Goal: Register for event/course

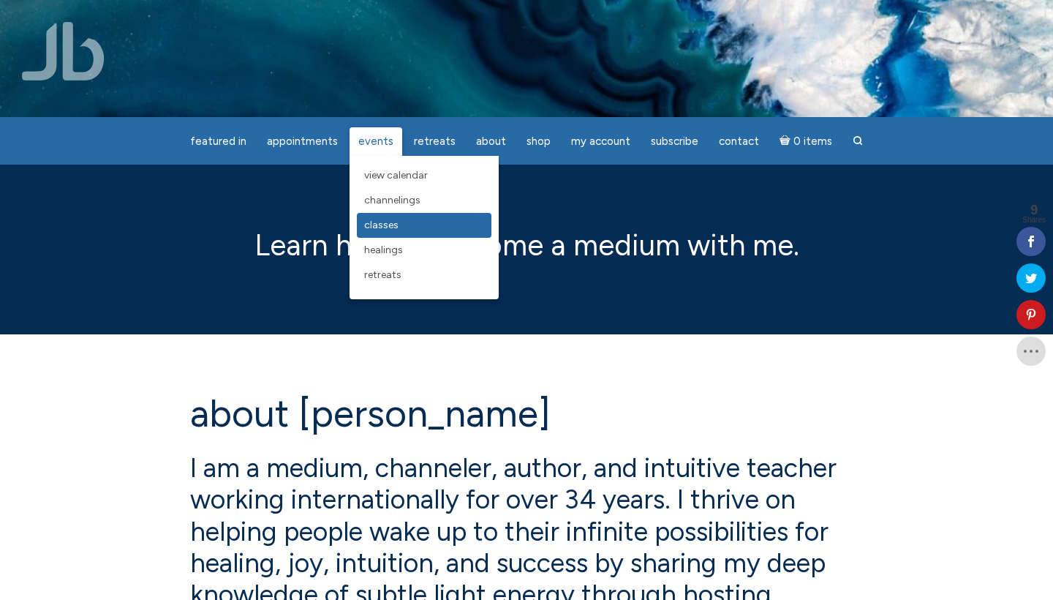
click at [391, 225] on span "Classes" at bounding box center [381, 225] width 34 height 12
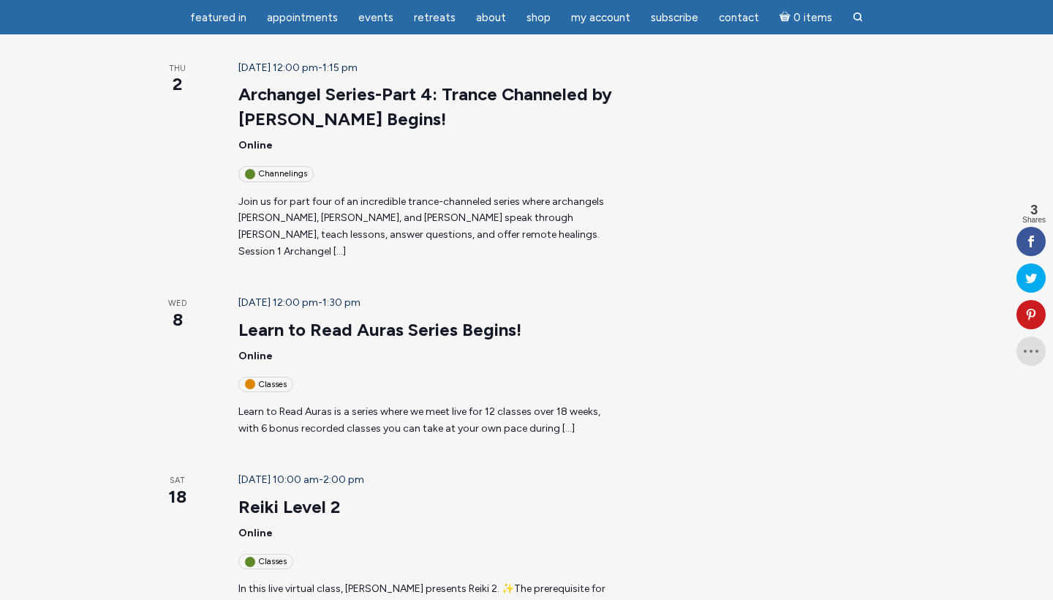
scroll to position [505, 0]
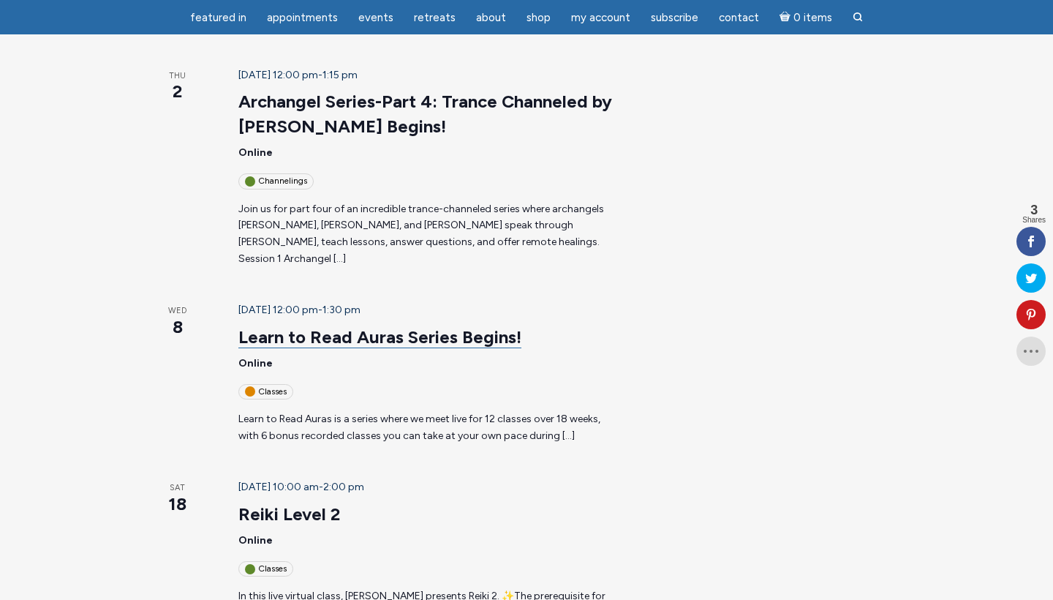
click at [389, 326] on link "Learn to Read Auras Series Begins!" at bounding box center [379, 337] width 283 height 22
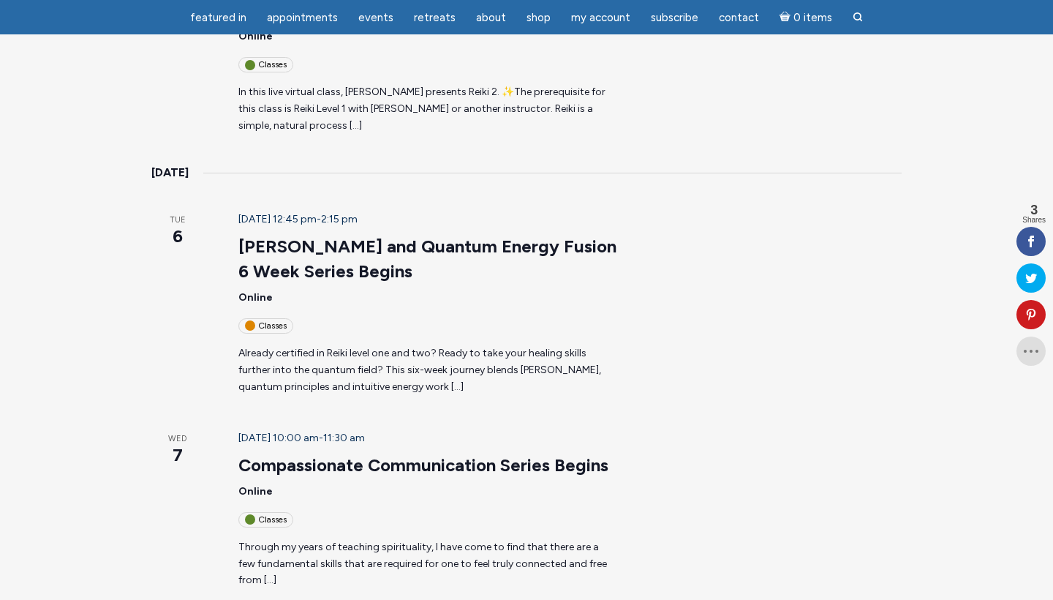
scroll to position [1012, 0]
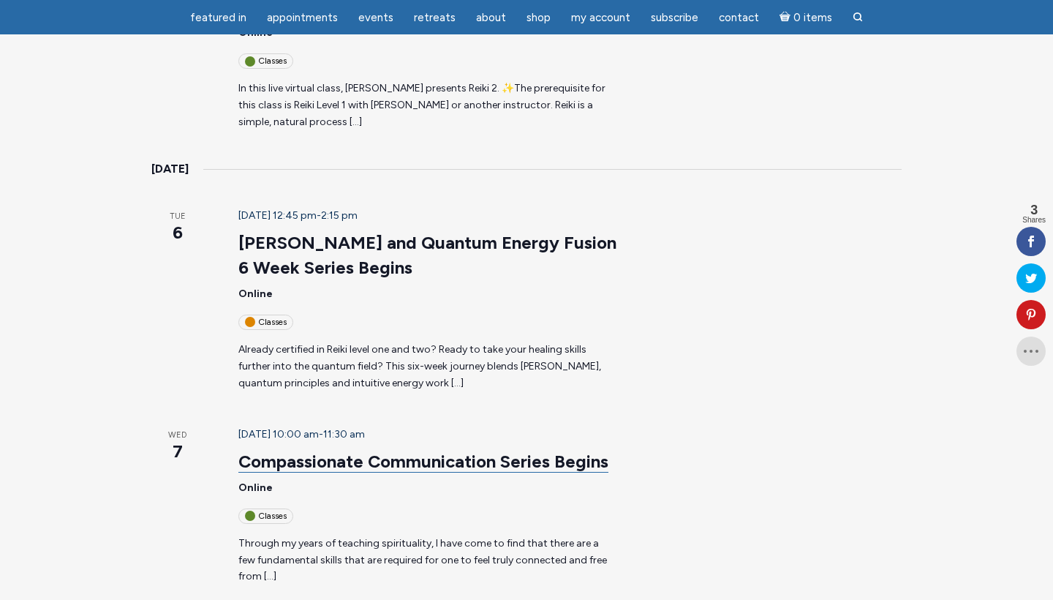
click at [360, 451] on link "Compassionate Communication Series Begins" at bounding box center [423, 462] width 370 height 22
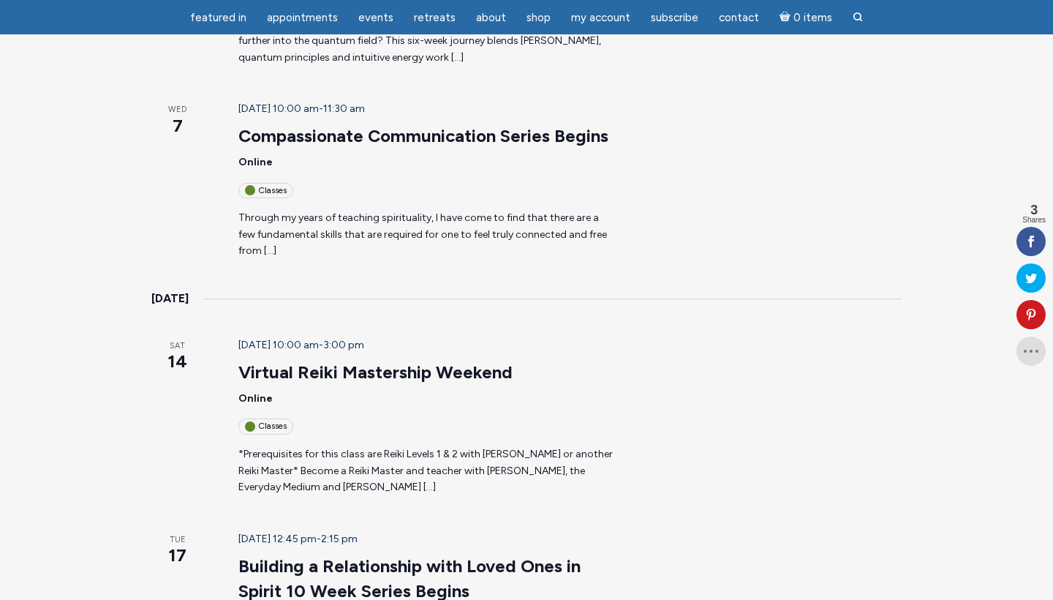
scroll to position [1341, 0]
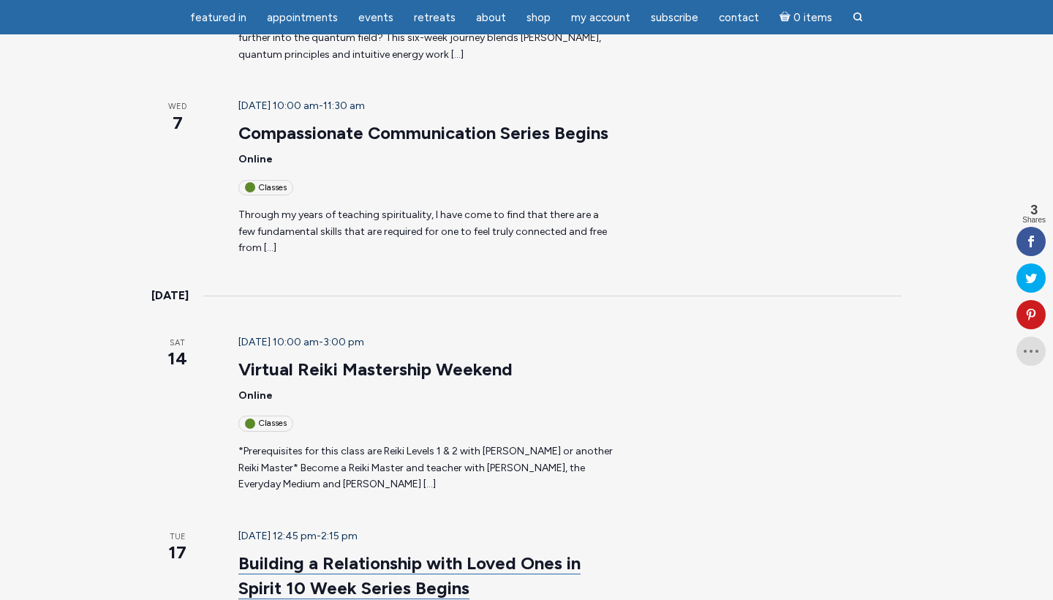
click at [521, 552] on link "Building a Relationship with Loved Ones in Spirit 10 Week Series Begins" at bounding box center [409, 575] width 342 height 47
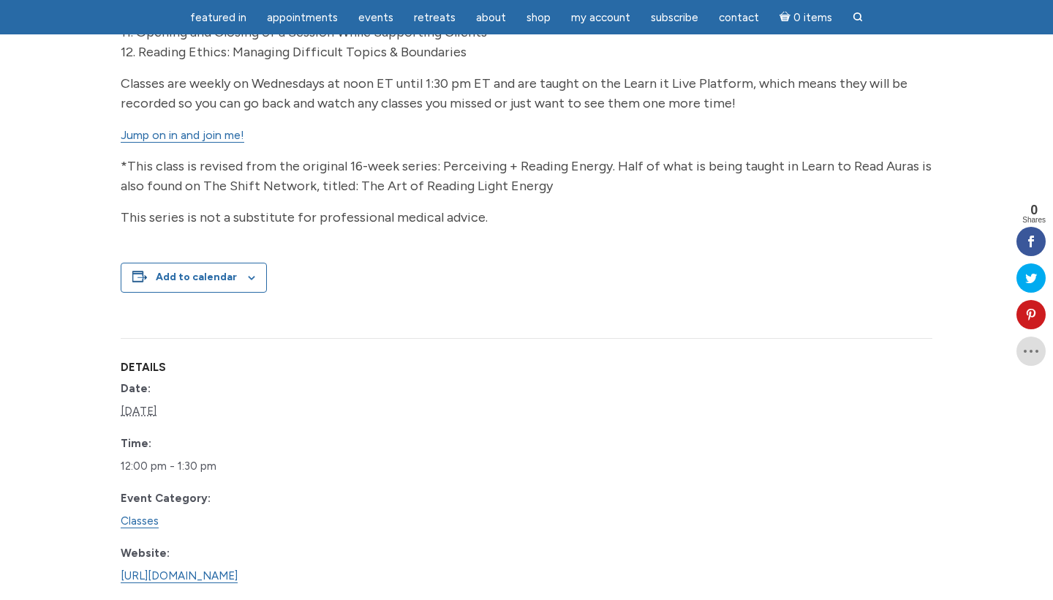
scroll to position [887, 0]
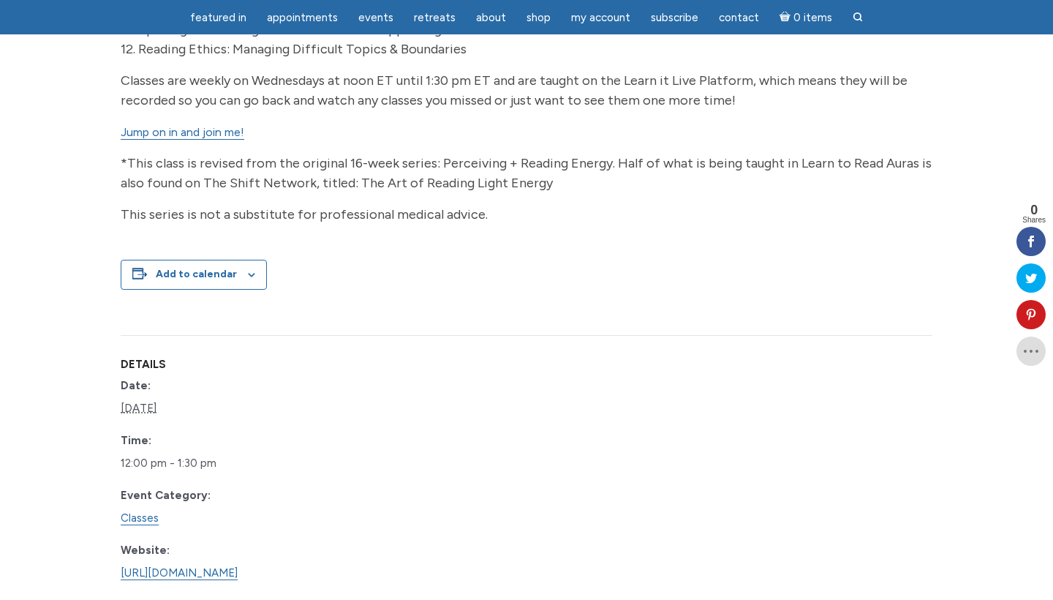
click at [217, 140] on link "Jump on in and join me!" at bounding box center [183, 132] width 124 height 15
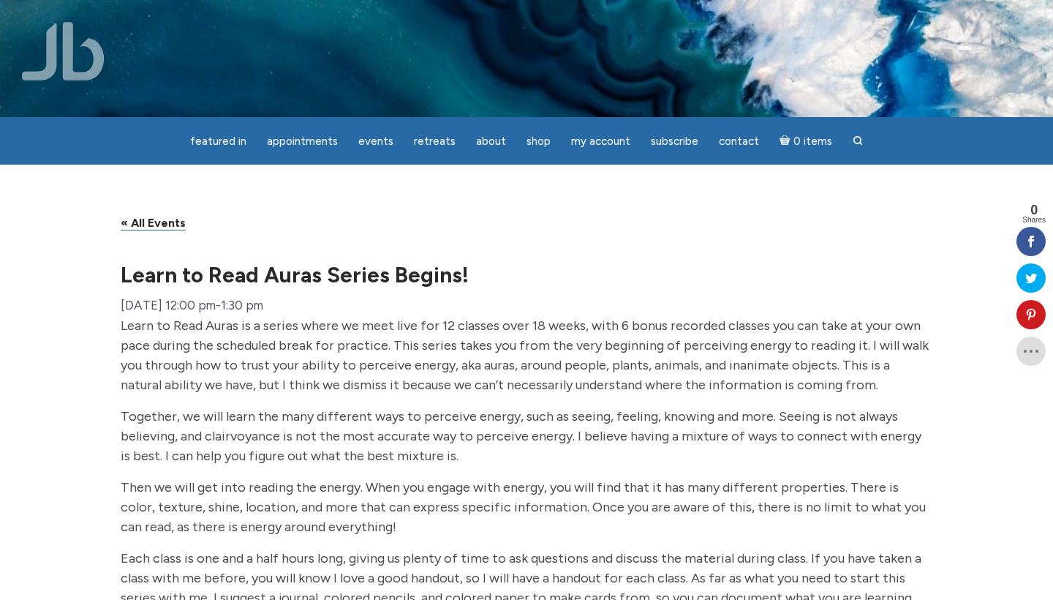
scroll to position [0, 0]
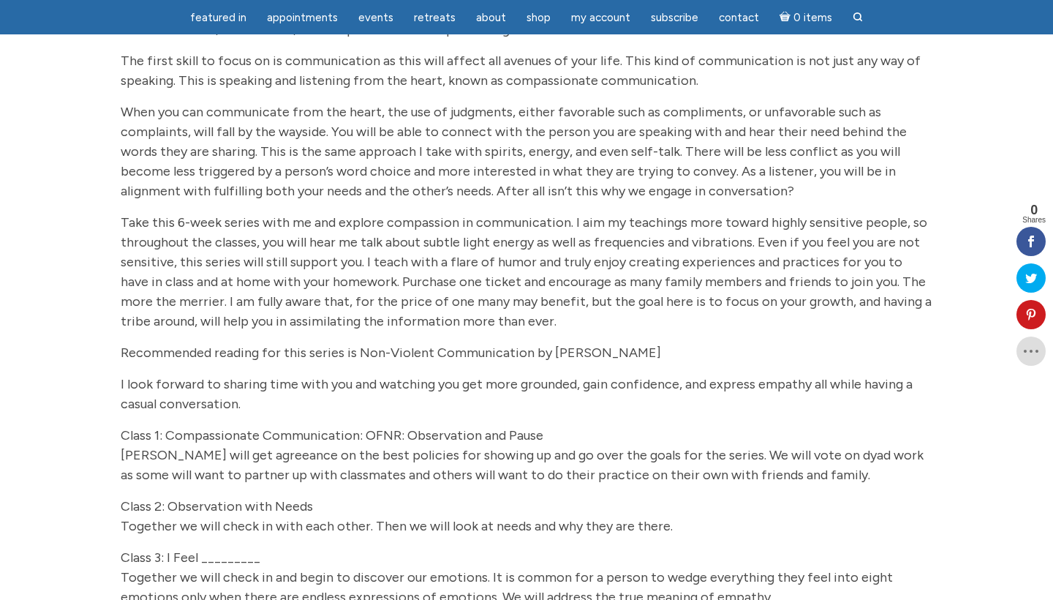
scroll to position [159, 0]
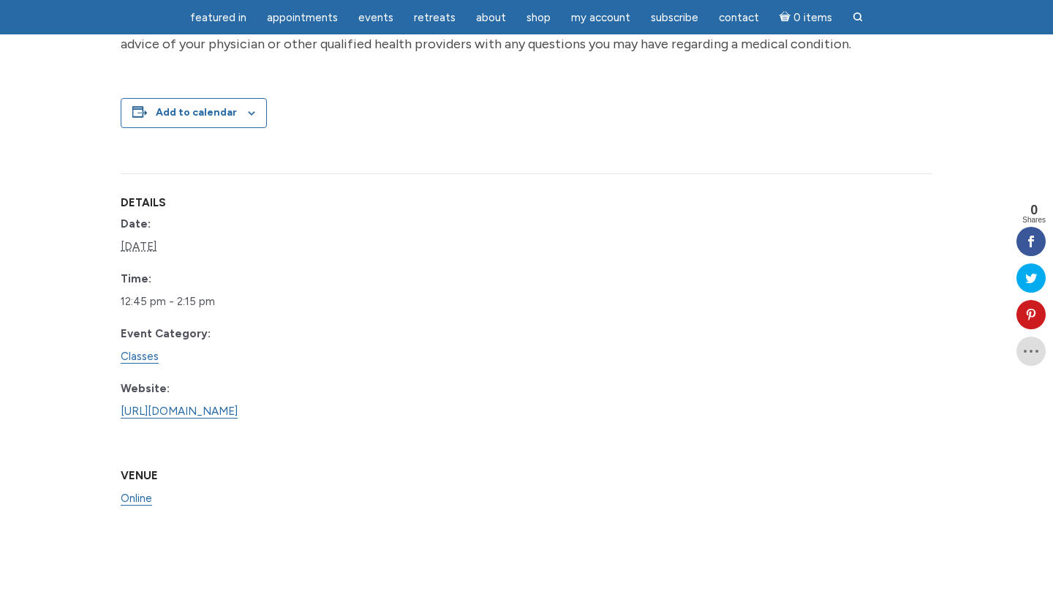
scroll to position [1950, 0]
click at [238, 418] on link "[URL][DOMAIN_NAME]" at bounding box center [179, 411] width 117 height 14
